Goal: Task Accomplishment & Management: Use online tool/utility

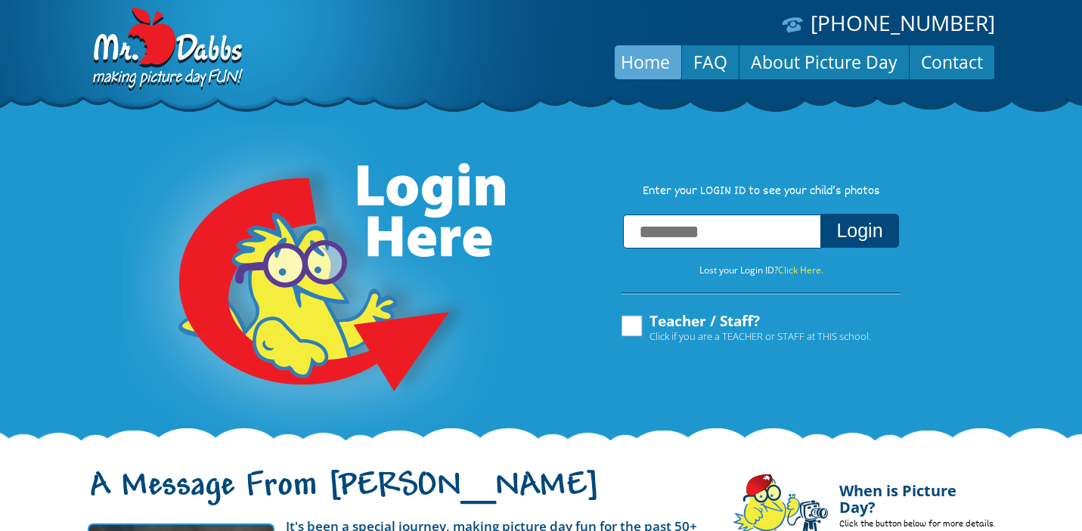
click at [718, 229] on input "text" at bounding box center [722, 232] width 198 height 34
type input "**********"
click at [863, 235] on button "Login" at bounding box center [859, 231] width 78 height 34
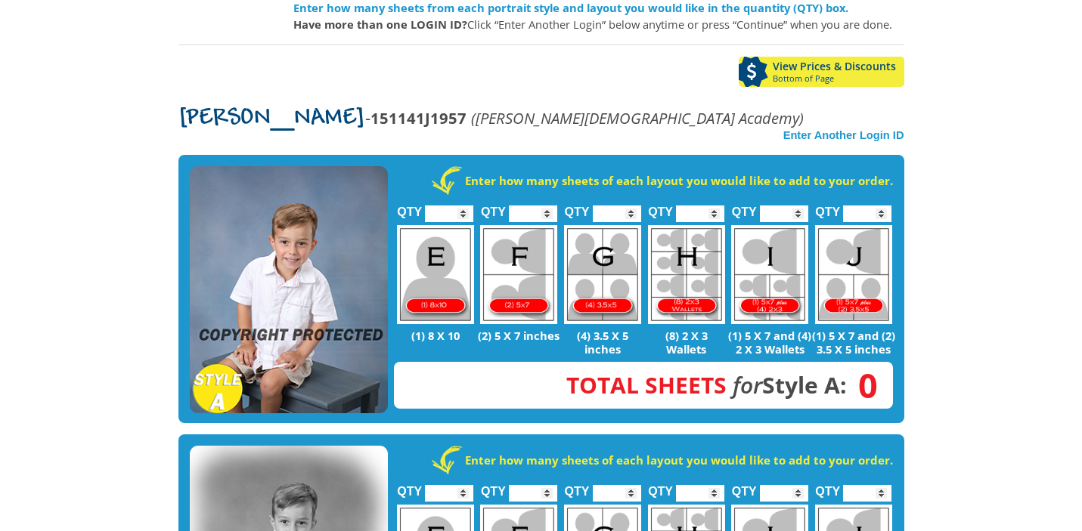
scroll to position [276, 0]
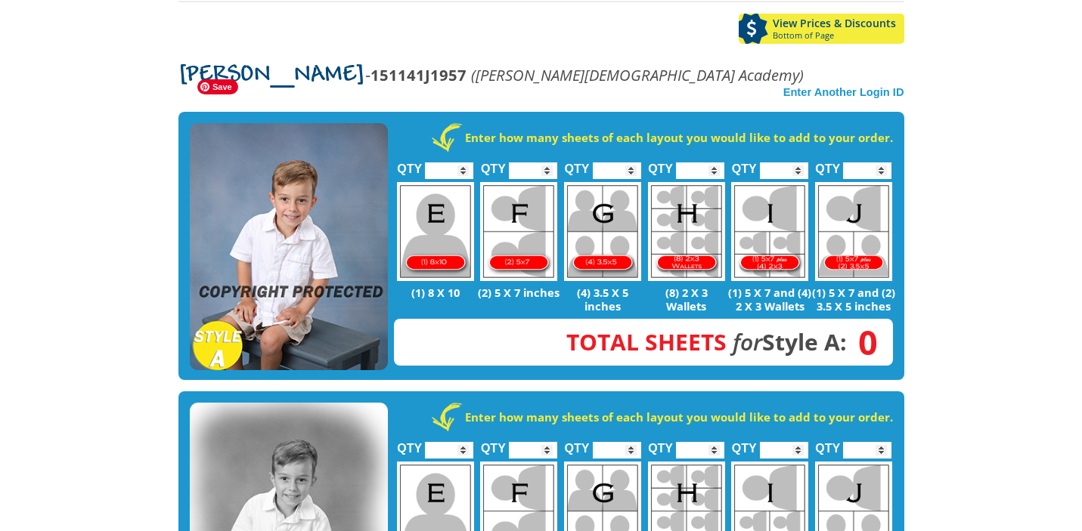
click at [328, 183] on img at bounding box center [289, 247] width 198 height 248
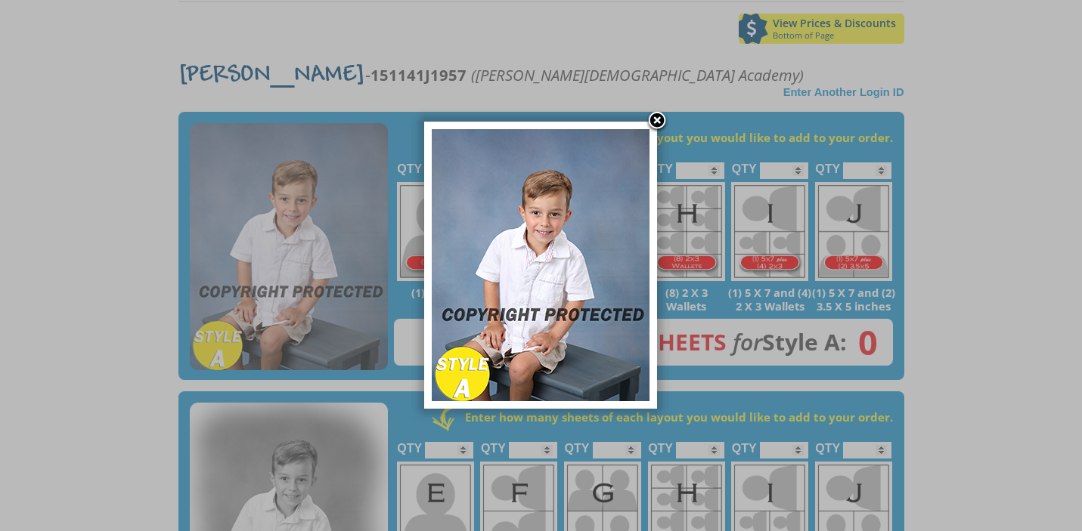
click at [653, 123] on link at bounding box center [657, 121] width 23 height 23
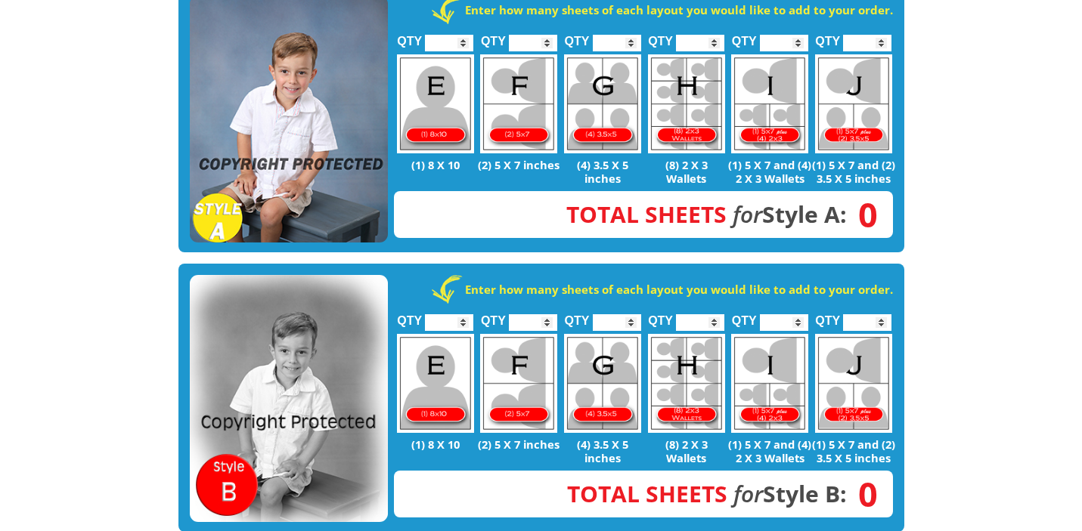
scroll to position [403, 0]
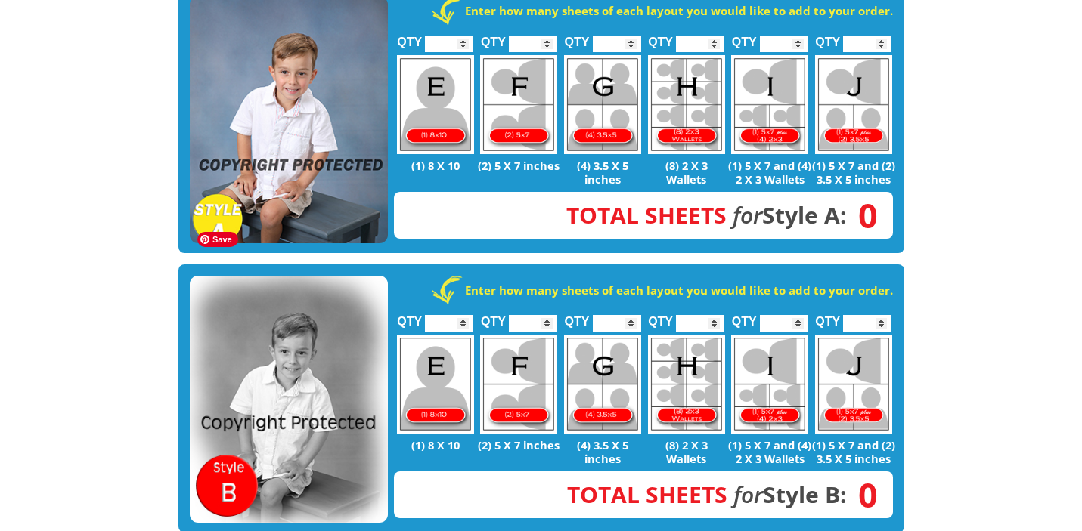
click at [302, 342] on img at bounding box center [289, 400] width 198 height 248
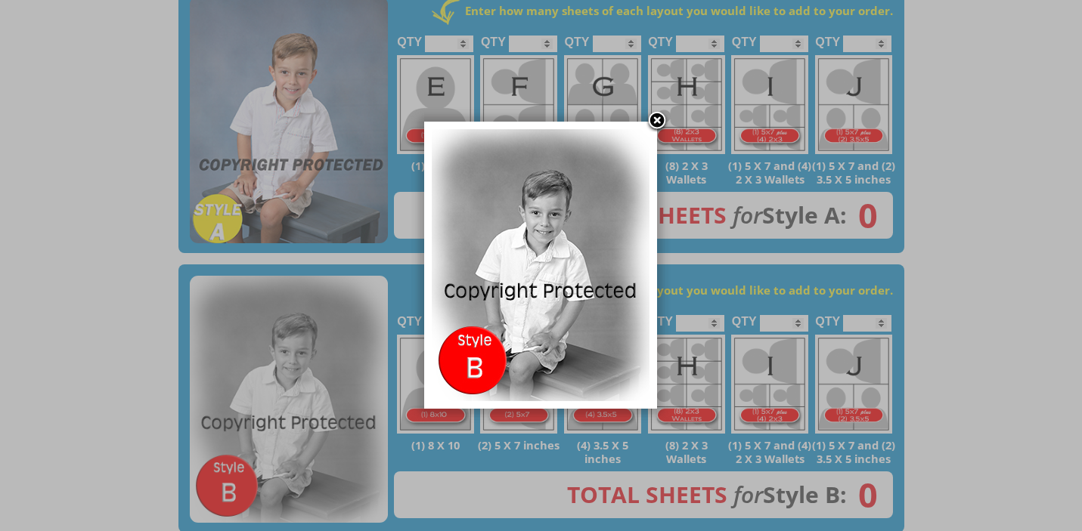
click at [658, 114] on link at bounding box center [657, 121] width 23 height 23
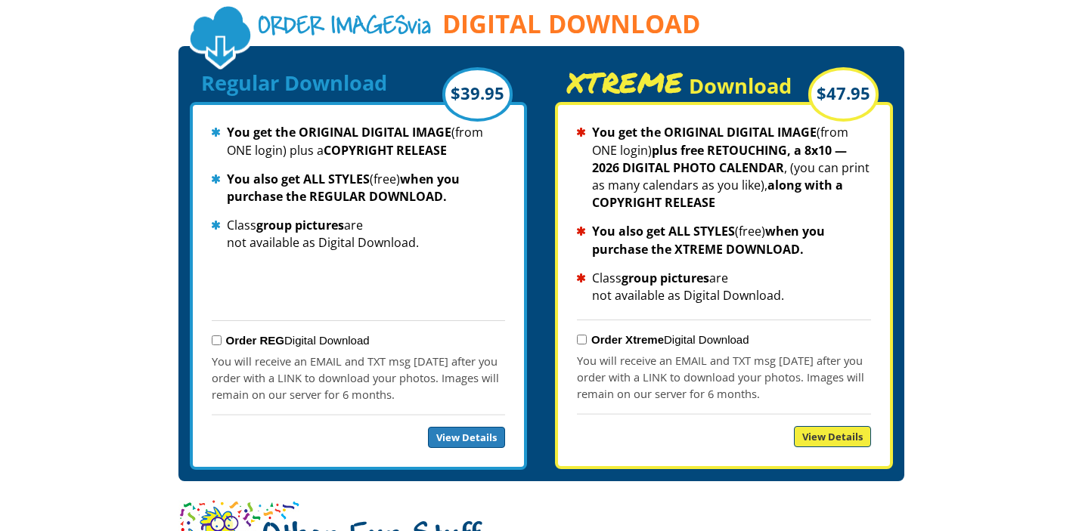
scroll to position [1400, 0]
